Goal: Information Seeking & Learning: Learn about a topic

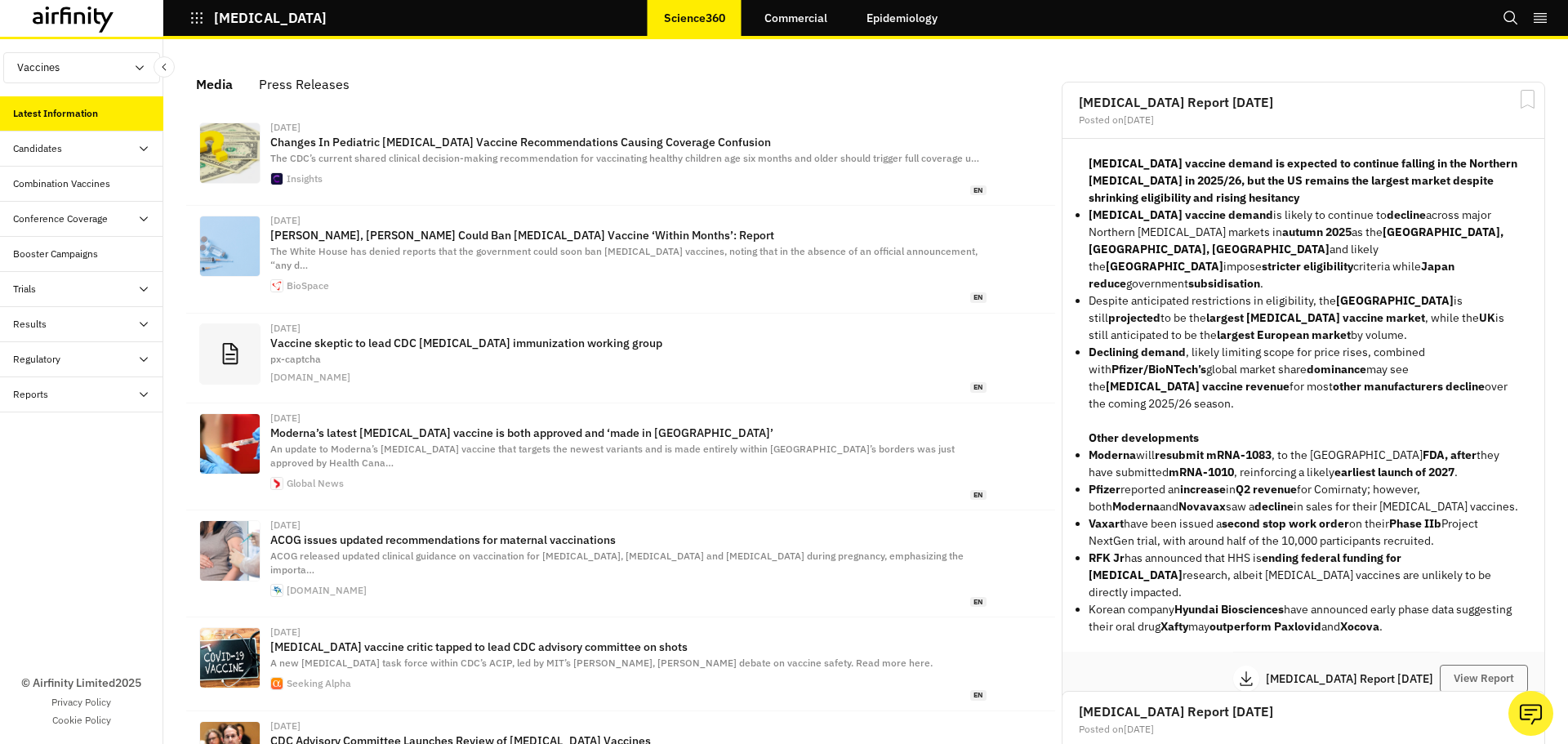
click at [798, 18] on link "Commercial" at bounding box center [796, 18] width 96 height 39
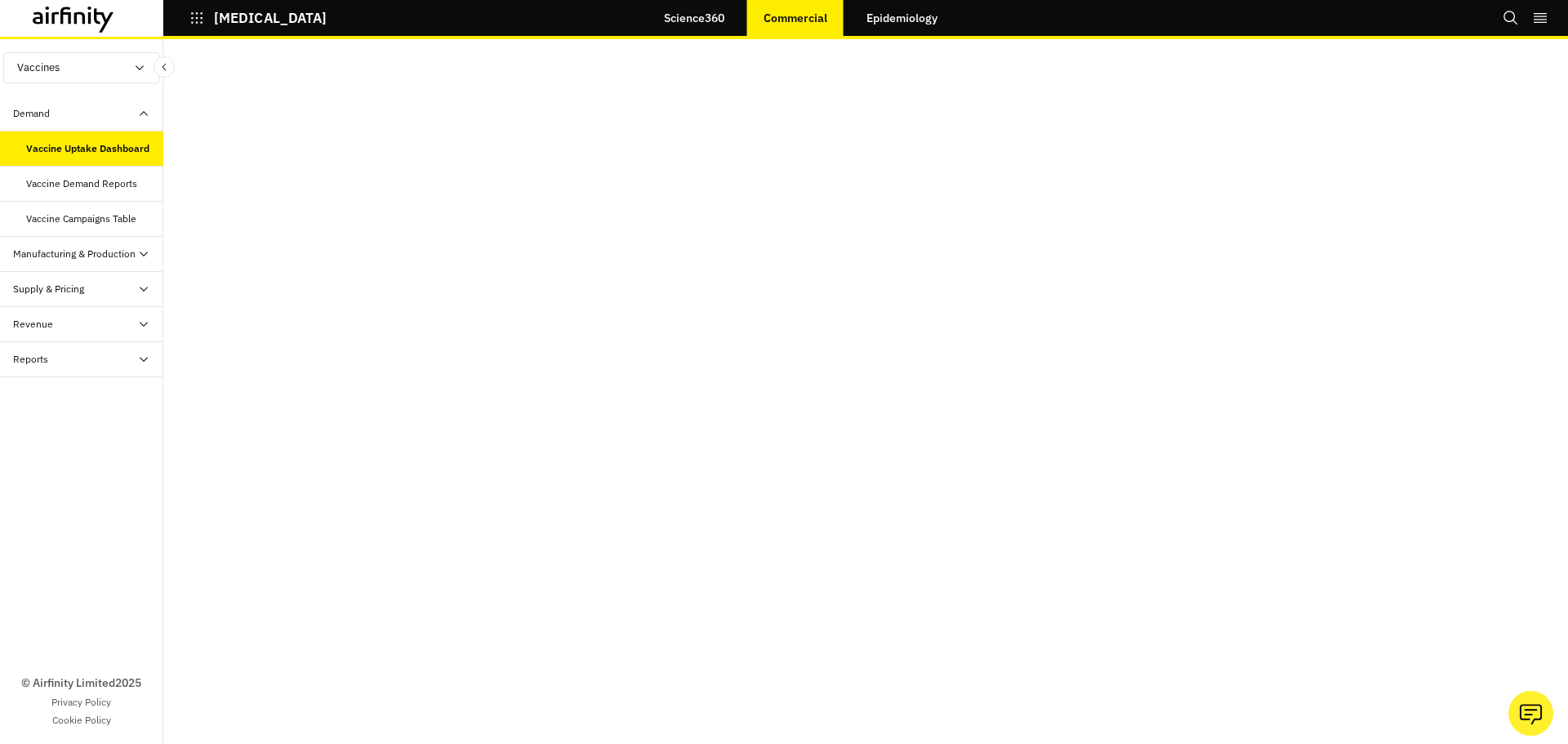
click at [101, 183] on div "Vaccine Demand Reports" at bounding box center [82, 184] width 111 height 15
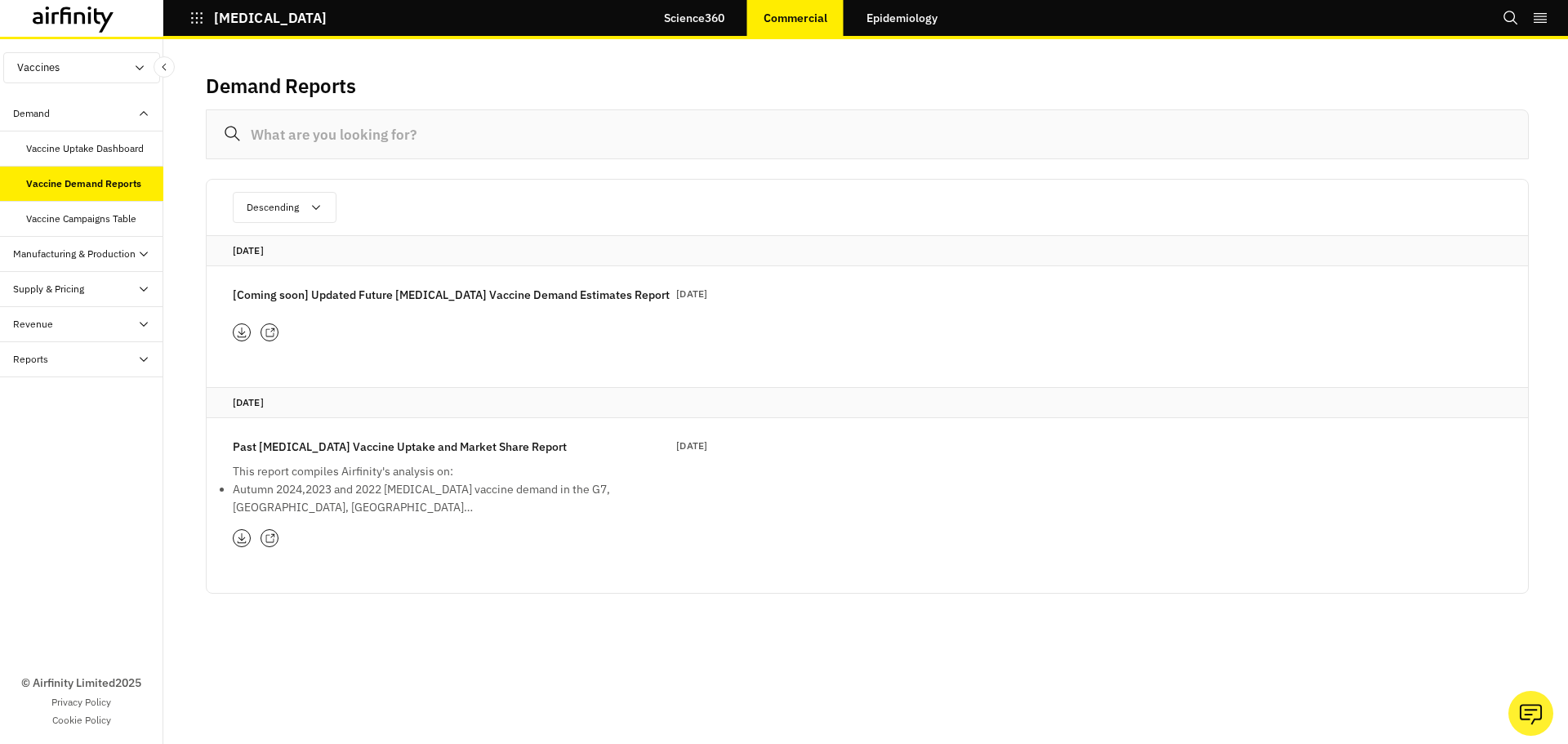
click at [322, 470] on p "This report compiles Airfinity's analysis on:" at bounding box center [429, 472] width 392 height 18
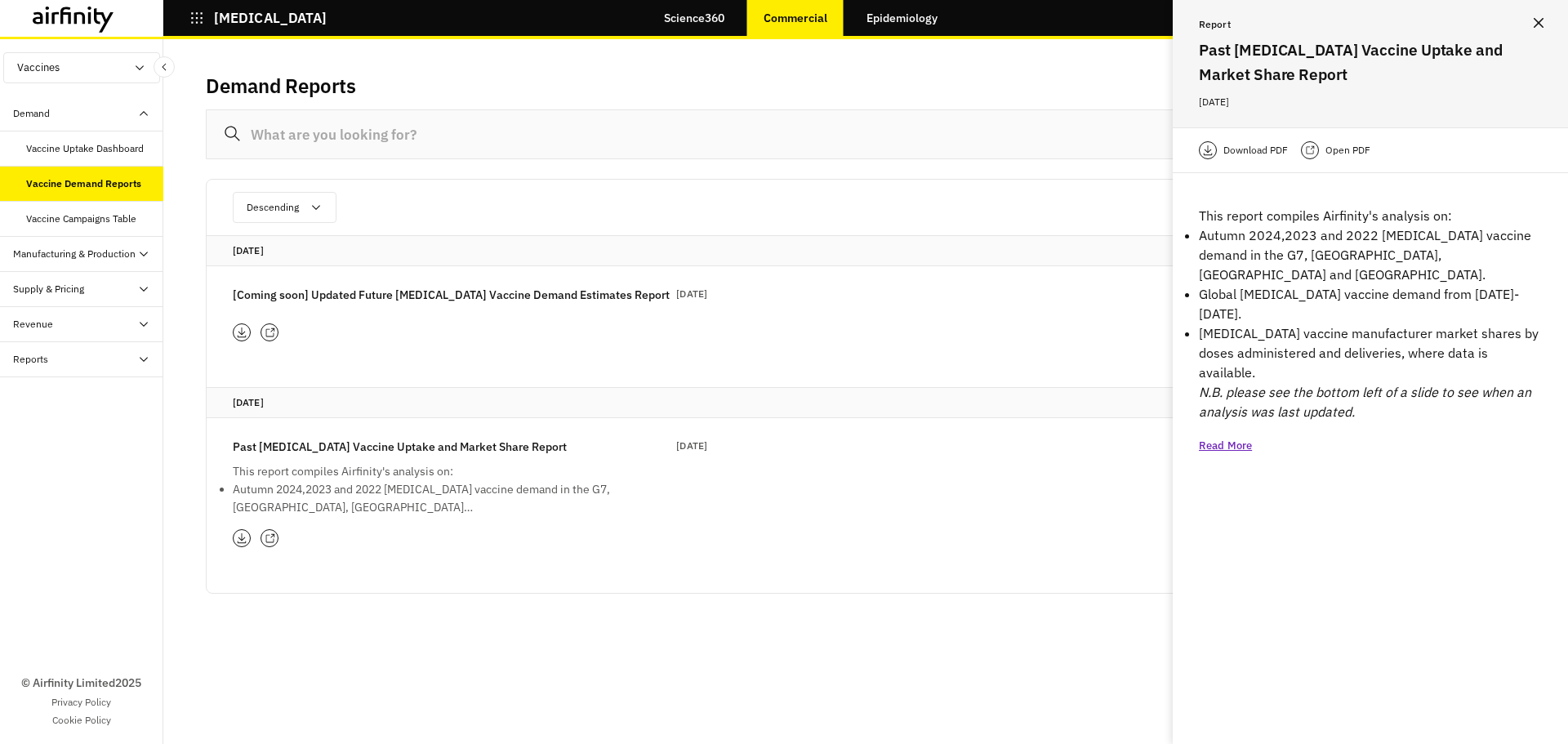
click at [334, 308] on div "[Coming soon] Updated Future [MEDICAL_DATA] Vaccine Demand Estimates Report [DA…" at bounding box center [470, 298] width 475 height 24
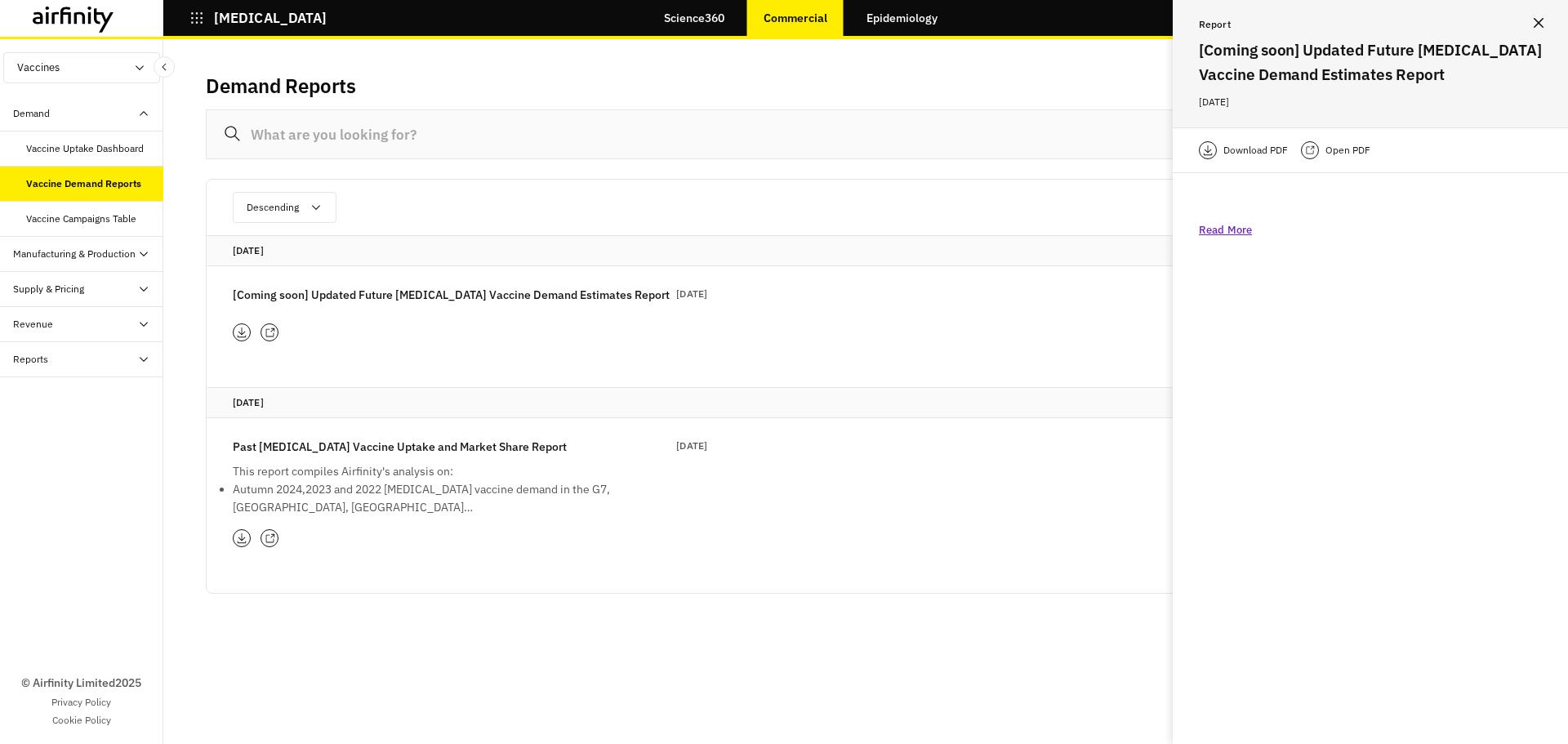
click at [270, 540] on icon at bounding box center [269, 538] width 11 height 11
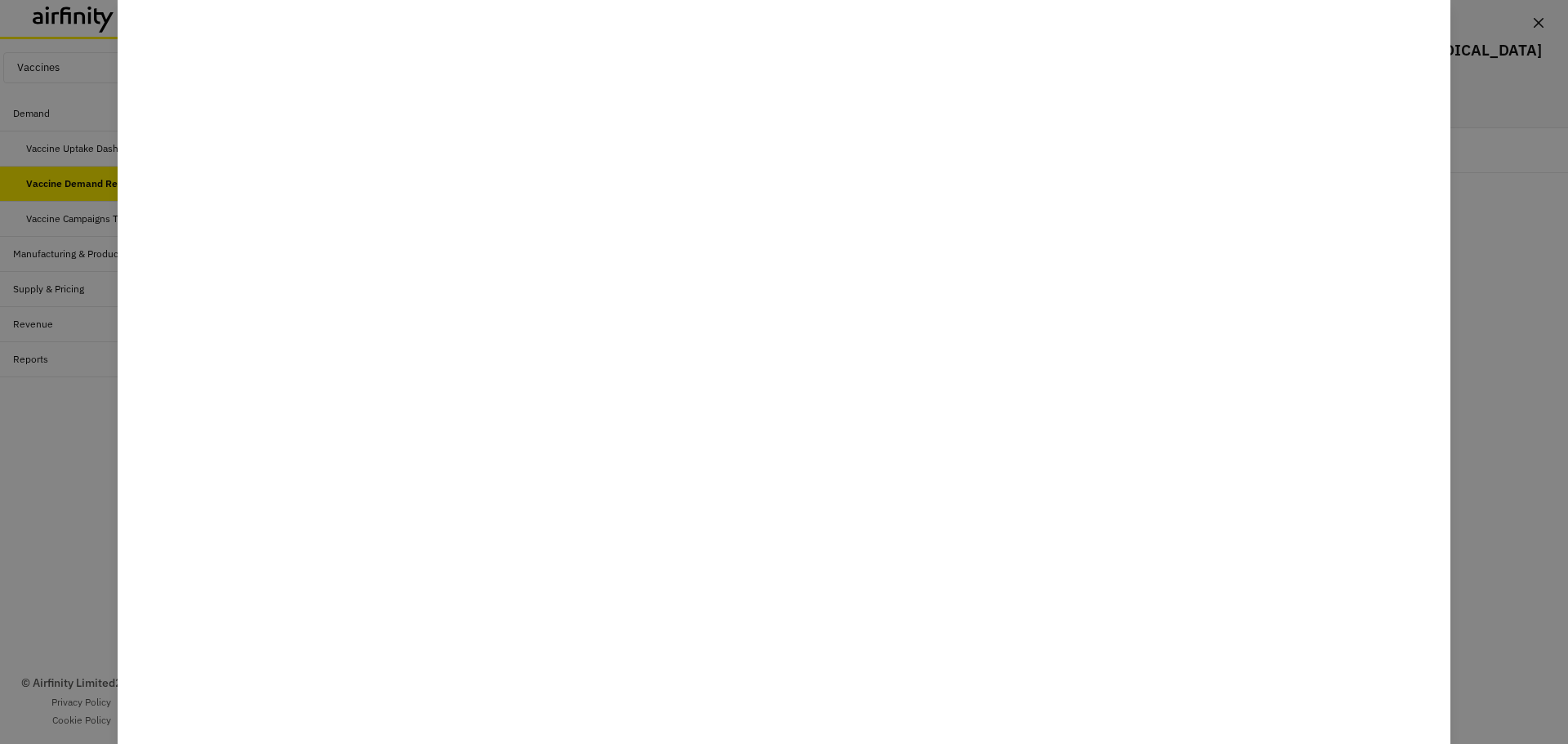
click at [51, 519] on div at bounding box center [784, 372] width 1568 height 744
